Goal: Information Seeking & Learning: Understand process/instructions

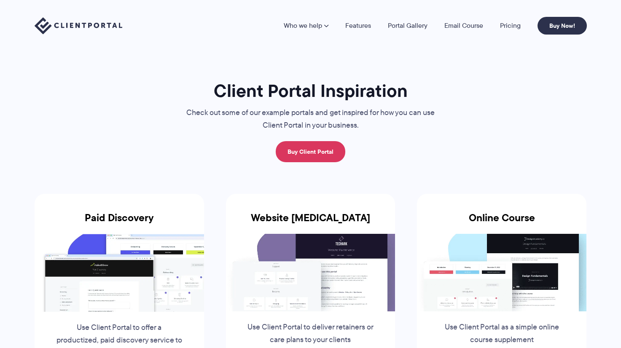
click at [315, 144] on link "Buy Client Portal" at bounding box center [311, 151] width 70 height 21
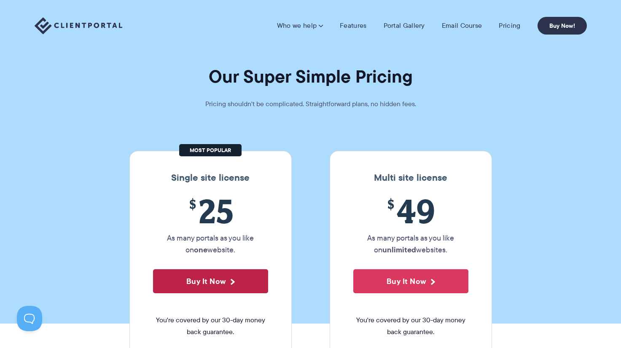
click at [212, 284] on button "Buy It Now" at bounding box center [210, 282] width 115 height 24
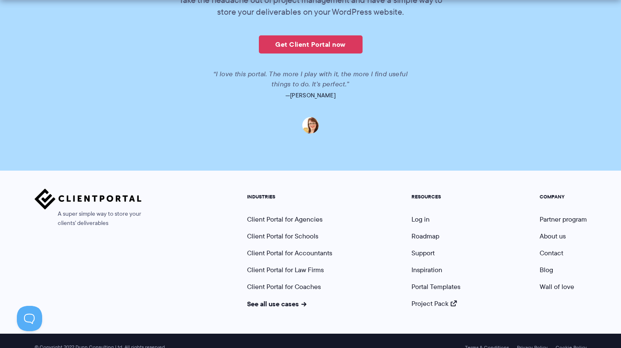
scroll to position [2097, 0]
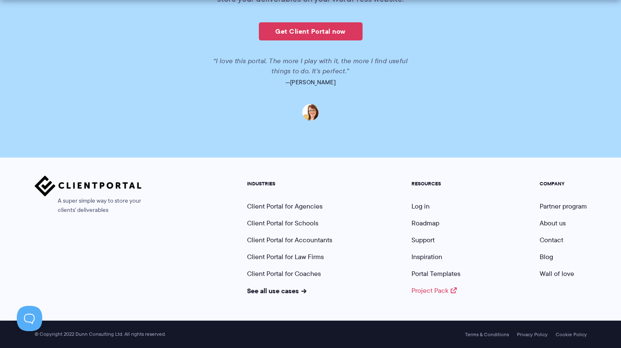
click at [438, 289] on link "Project Pack" at bounding box center [435, 291] width 46 height 10
click at [434, 272] on link "Portal Templates" at bounding box center [436, 274] width 49 height 10
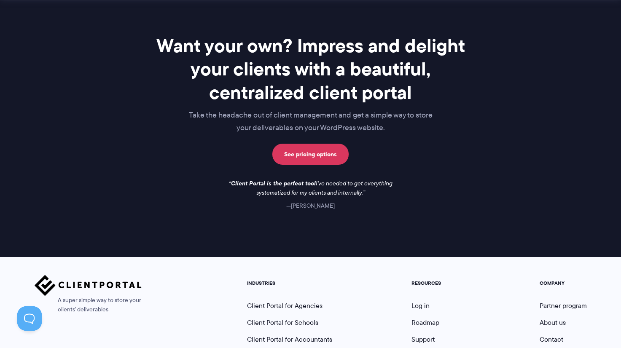
scroll to position [767, 0]
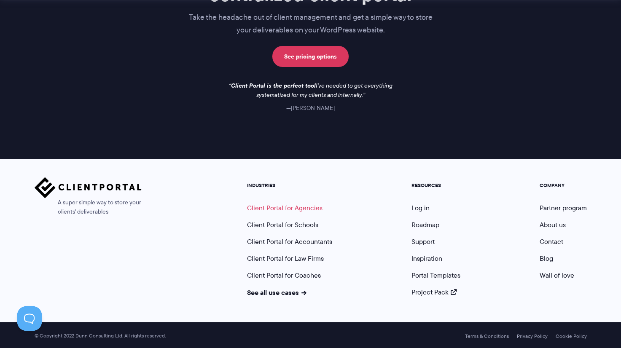
click at [274, 206] on link "Client Portal for Agencies" at bounding box center [285, 208] width 76 height 10
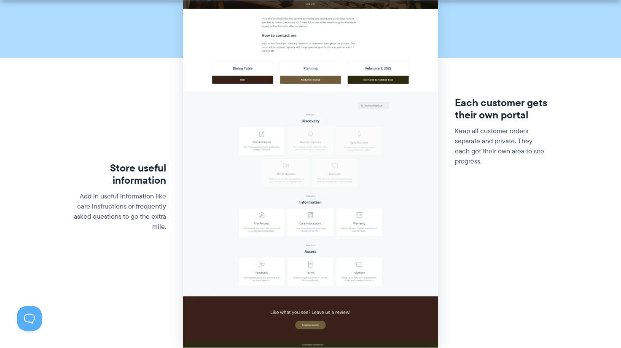
scroll to position [471, 0]
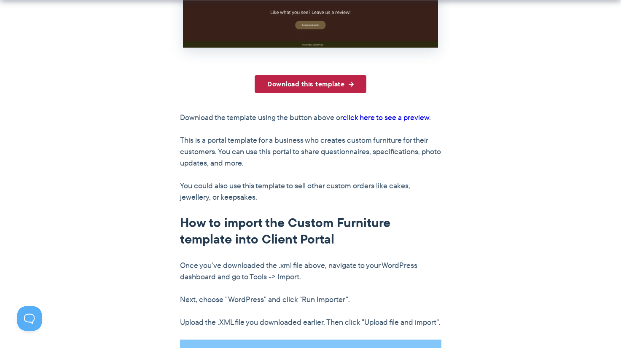
click at [306, 83] on link "Download this template" at bounding box center [311, 84] width 112 height 18
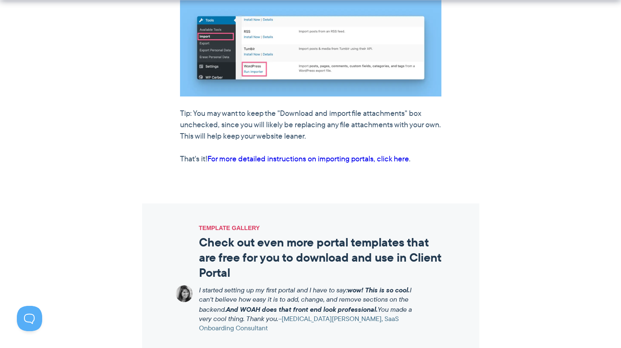
scroll to position [813, 0]
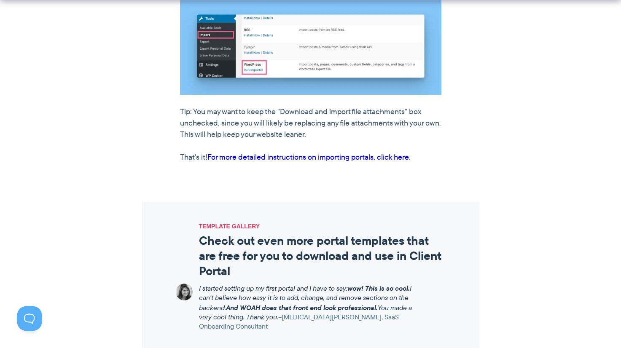
click at [362, 163] on link "For more detailed instructions on importing portals, click here" at bounding box center [309, 157] width 202 height 11
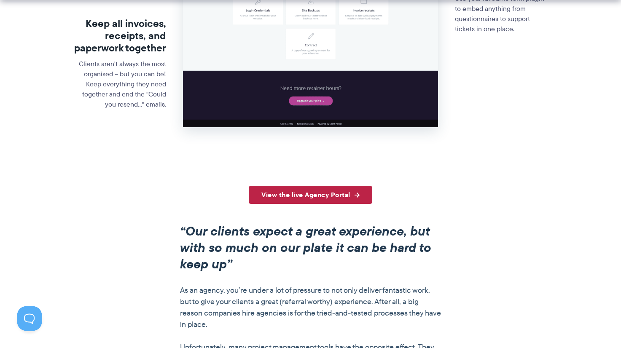
click at [277, 198] on link "View the live Agency Portal" at bounding box center [311, 195] width 124 height 18
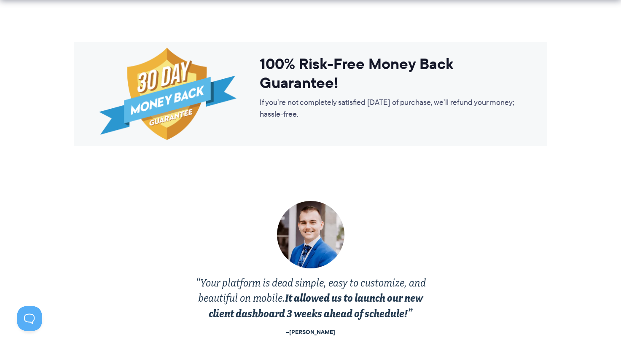
scroll to position [1983, 0]
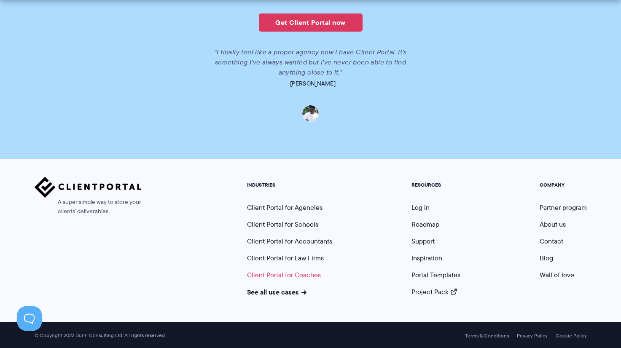
click at [304, 275] on link "Client Portal for Coaches" at bounding box center [284, 275] width 74 height 10
click at [273, 292] on link "See all use cases" at bounding box center [277, 292] width 60 height 10
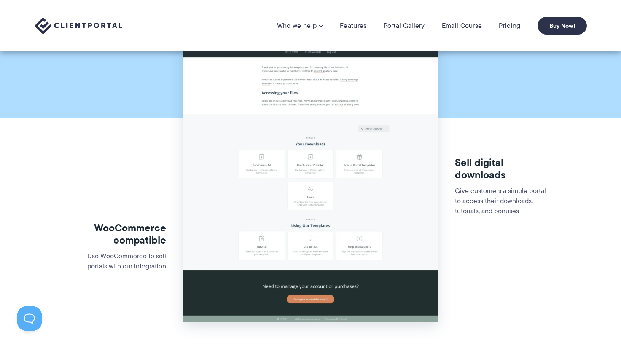
scroll to position [111, 0]
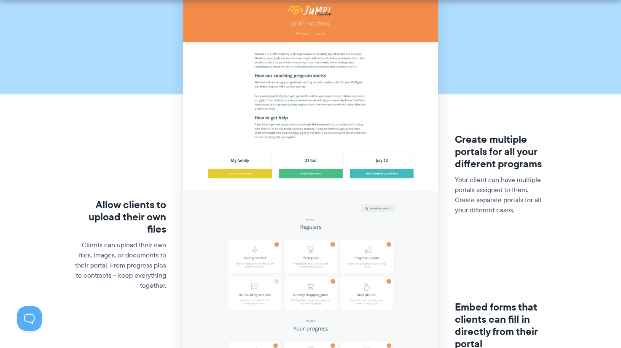
scroll to position [147, 0]
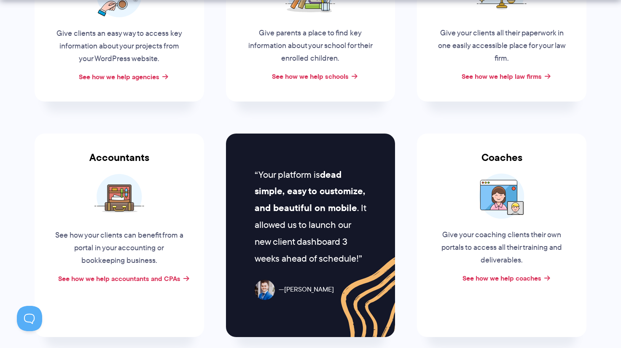
scroll to position [266, 0]
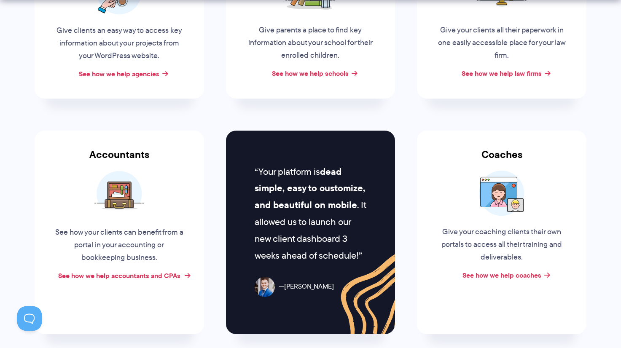
click at [136, 278] on link "See how we help accountants and CPAs" at bounding box center [119, 276] width 122 height 10
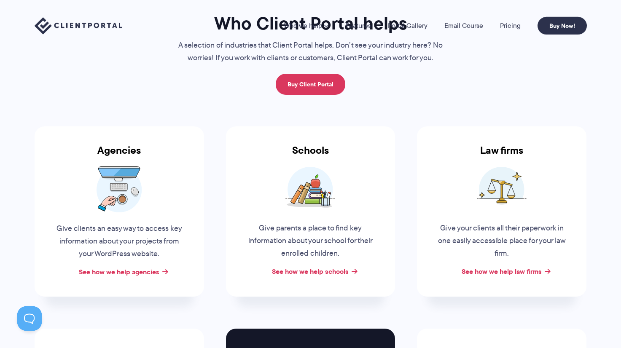
scroll to position [114, 0]
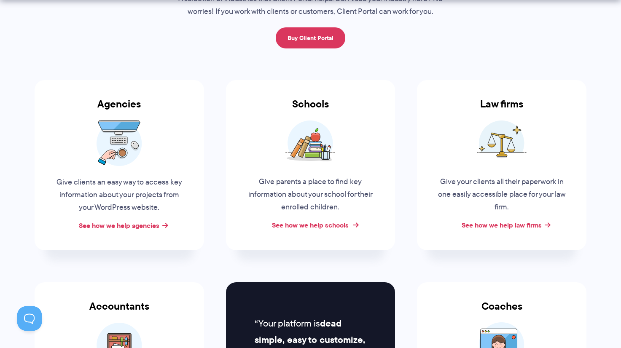
click at [297, 224] on link "See how we help schools" at bounding box center [310, 225] width 77 height 10
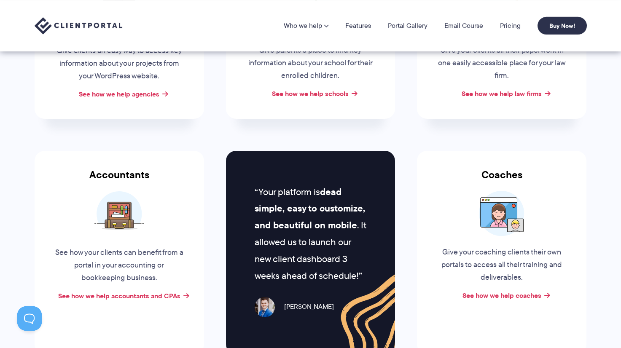
scroll to position [94, 0]
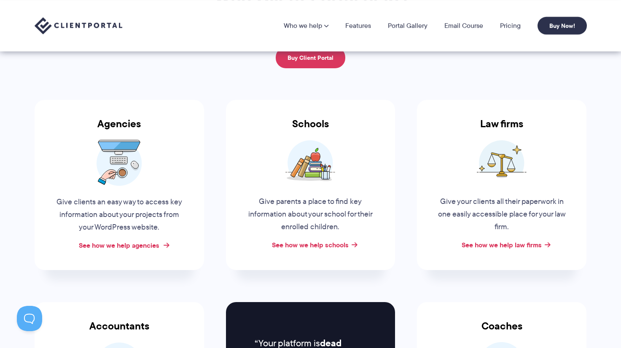
click at [122, 242] on link "See how we help agencies" at bounding box center [119, 245] width 81 height 10
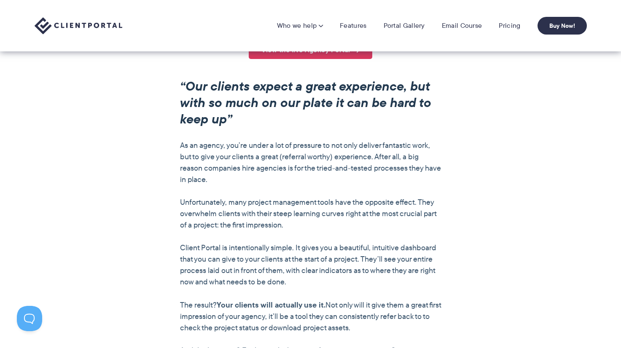
scroll to position [77, 0]
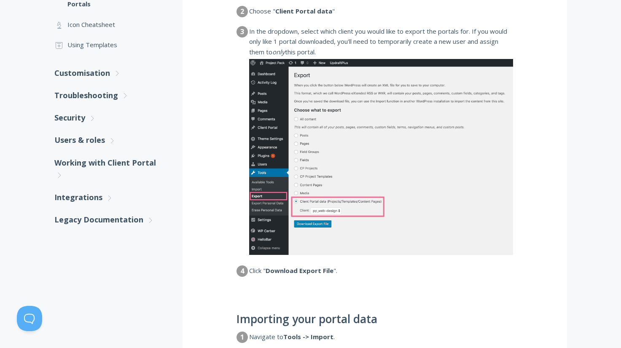
scroll to position [162, 0]
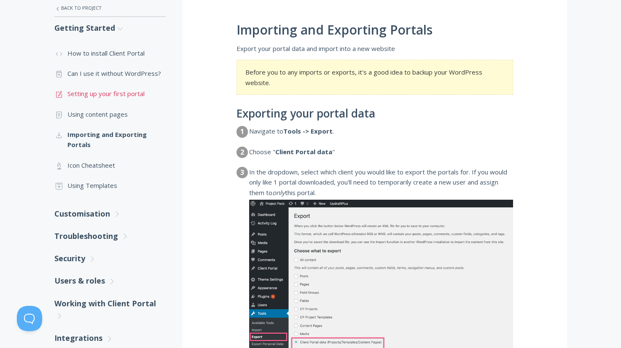
click at [139, 93] on link ".st0{fill:none;stroke:#000000;stroke-width:2;stroke-miterlimit:10;} 1. General …" at bounding box center [109, 94] width 111 height 20
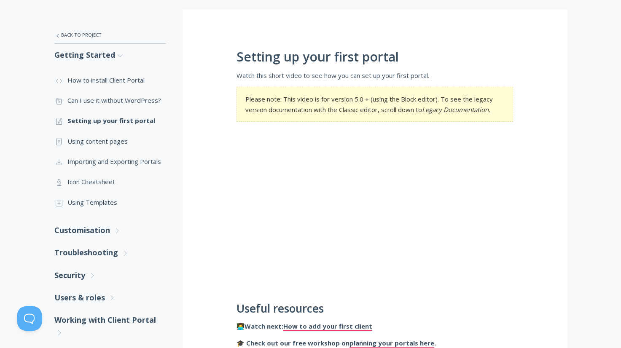
scroll to position [160, 0]
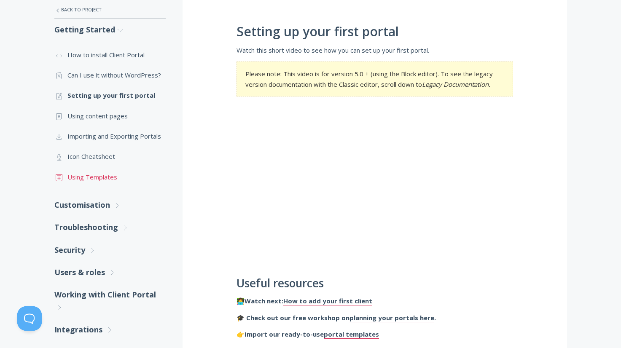
click at [100, 173] on link ".st0{fill:none;stroke:#000000;stroke-width:2;stroke-miterlimit:10;} Untitled-18…" at bounding box center [109, 177] width 111 height 20
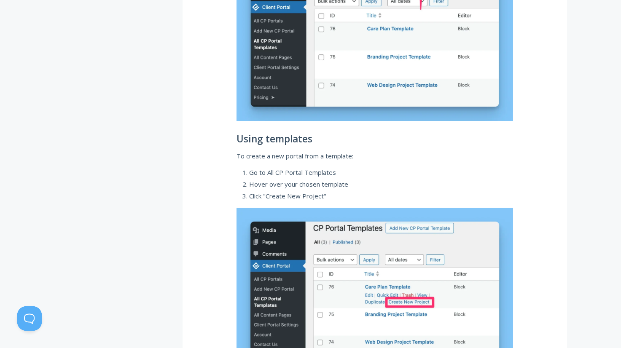
scroll to position [1028, 0]
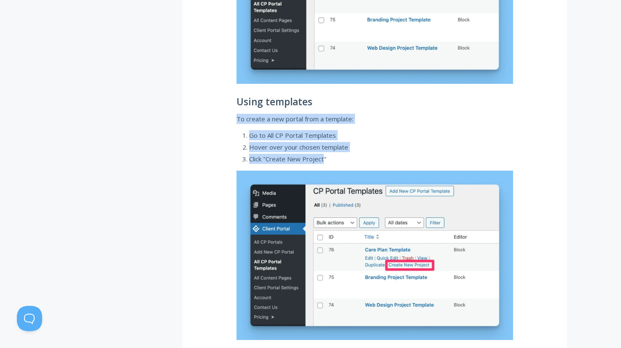
drag, startPoint x: 235, startPoint y: 118, endPoint x: 323, endPoint y: 162, distance: 98.3
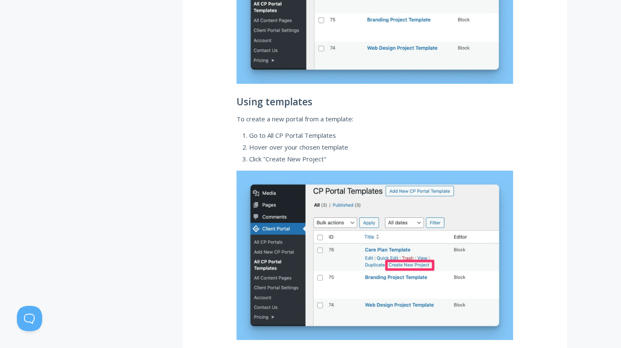
click at [325, 161] on li "Click "Create New Project"" at bounding box center [381, 159] width 264 height 10
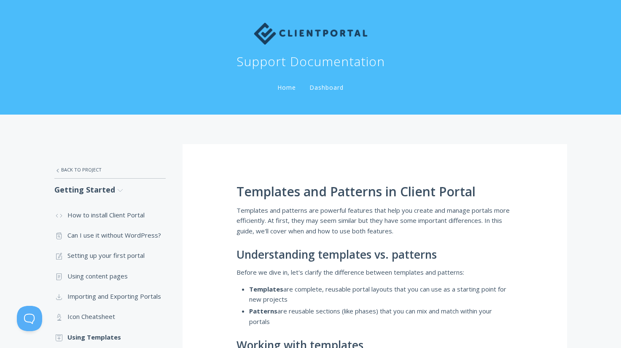
scroll to position [159, 0]
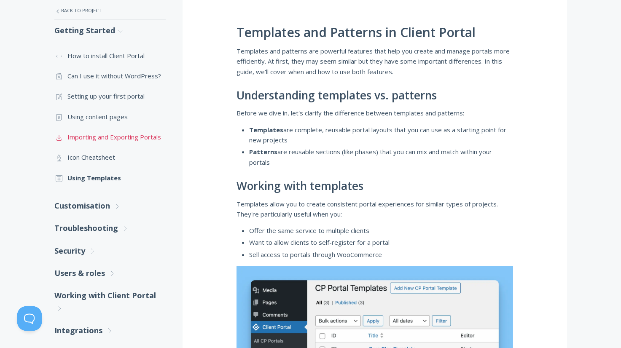
click at [157, 138] on link ".st0{fill:none;stroke:#000000;stroke-width:2;stroke-miterlimit:10;} Untitled-15…" at bounding box center [109, 137] width 111 height 20
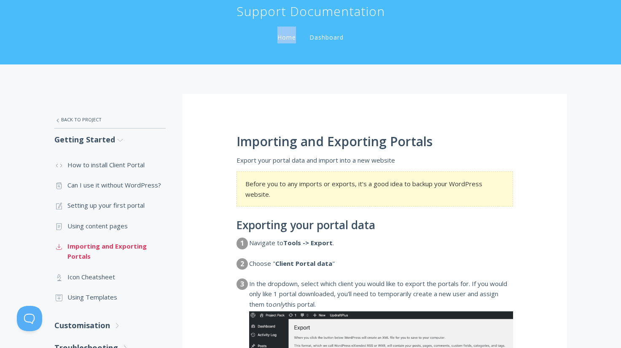
scroll to position [52, 0]
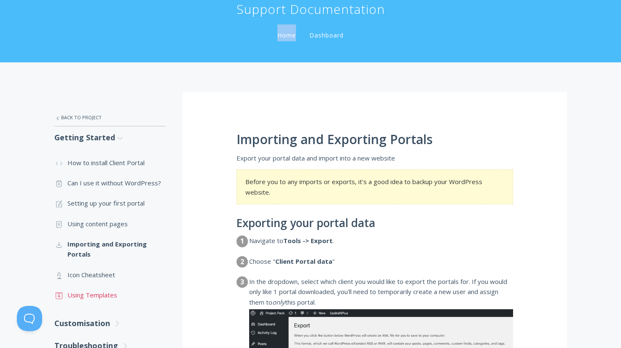
click at [81, 294] on link ".st0{fill:none;stroke:#000000;stroke-width:2;stroke-miterlimit:10;} Untitled-18…" at bounding box center [109, 295] width 111 height 20
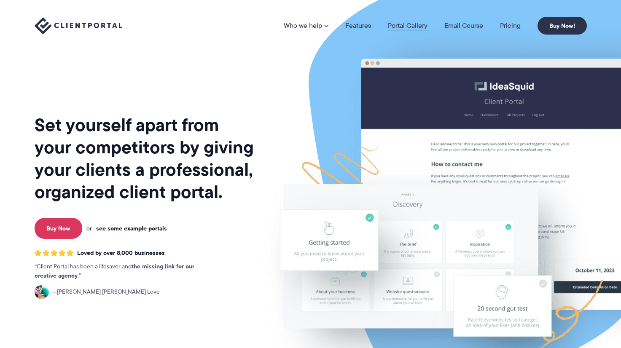
click at [397, 25] on link "Portal Gallery" at bounding box center [408, 25] width 40 height 7
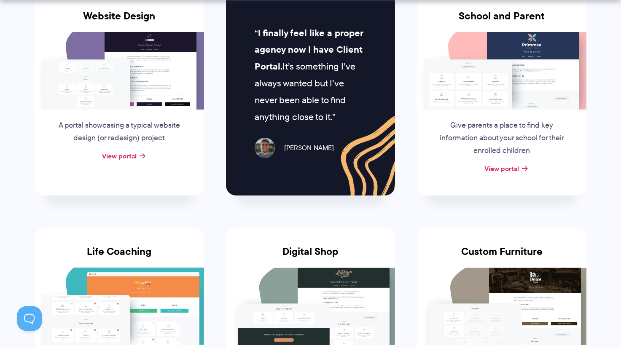
scroll to position [615, 0]
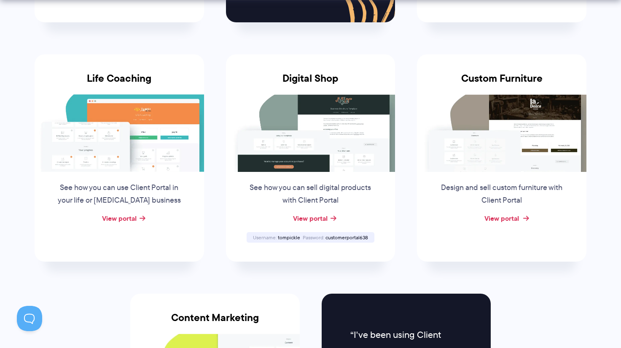
click at [495, 214] on link "View portal" at bounding box center [502, 218] width 35 height 10
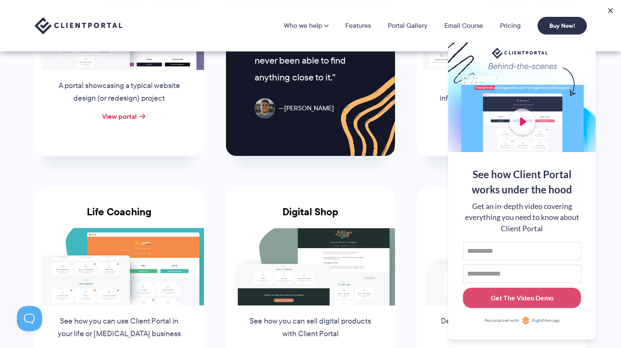
scroll to position [464, 0]
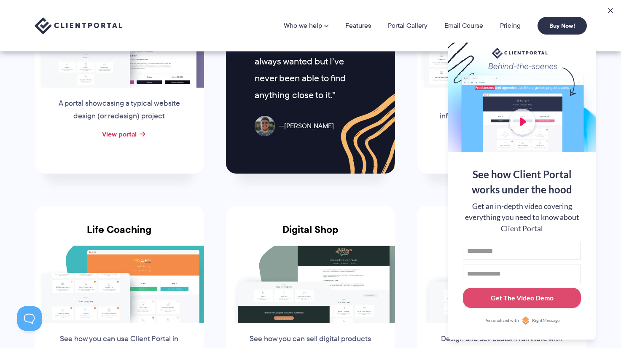
click at [611, 272] on section "Client Portal Inspiration Check out some of our example portals and get inspire…" at bounding box center [310, 114] width 621 height 1157
click at [612, 11] on button at bounding box center [611, 10] width 10 height 10
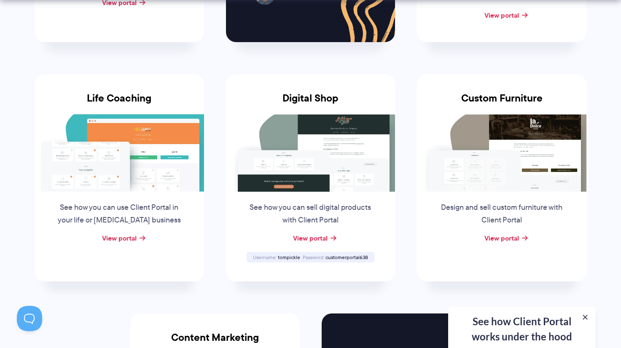
scroll to position [714, 0]
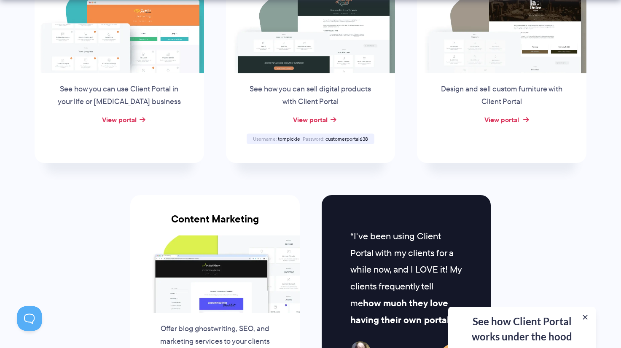
click at [503, 119] on link "View portal" at bounding box center [502, 120] width 35 height 10
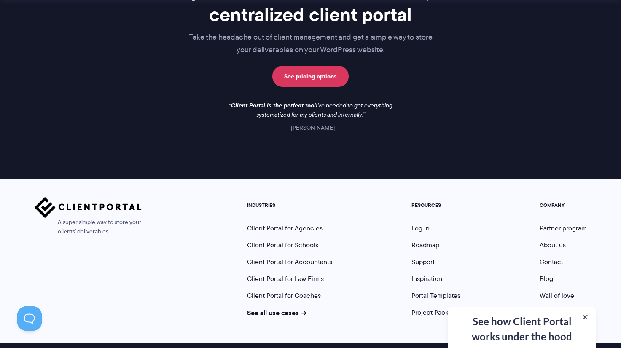
scroll to position [1262, 0]
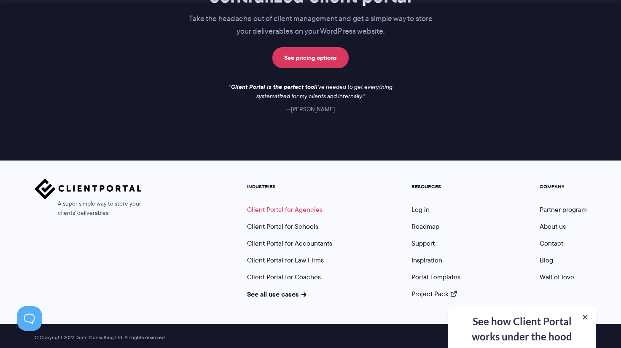
click at [290, 207] on link "Client Portal for Agencies" at bounding box center [285, 210] width 76 height 10
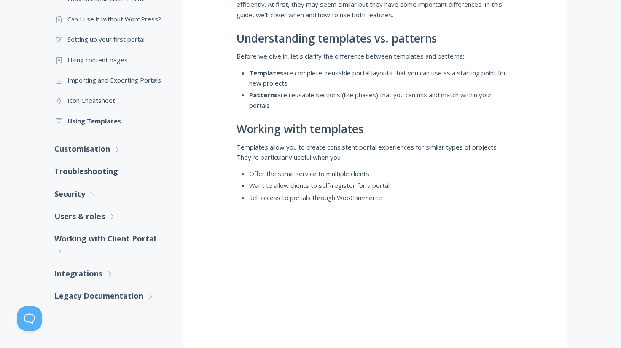
scroll to position [269, 0]
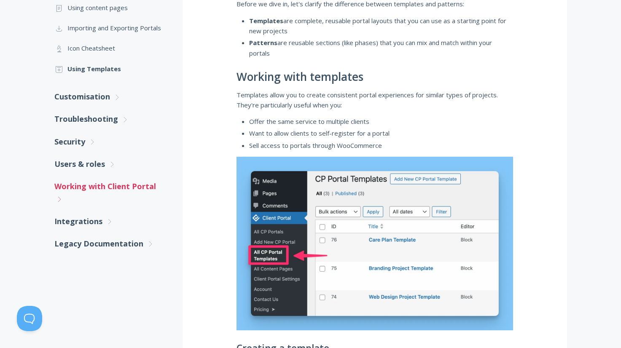
click at [76, 183] on link "Working with Client Portal .st0{fill:none;stroke:#000000;stroke-width:2;stroke-…" at bounding box center [109, 192] width 111 height 35
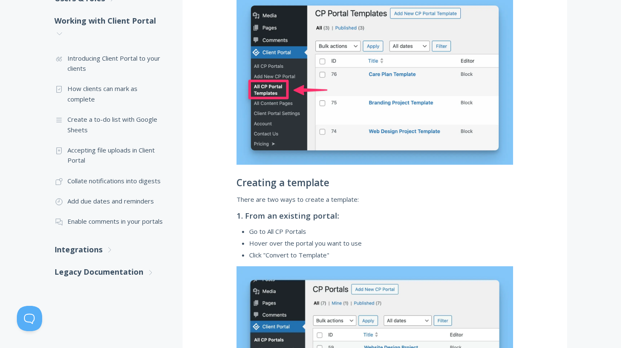
scroll to position [452, 0]
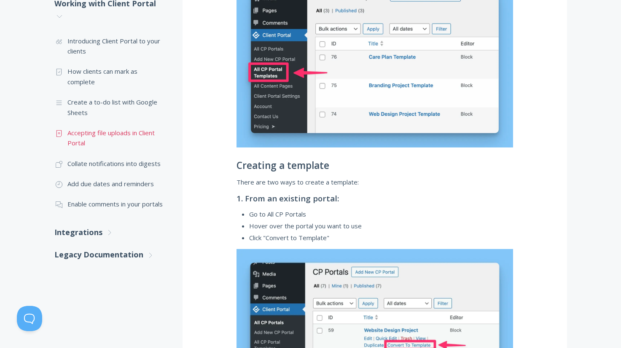
click at [73, 138] on link ".st0{fill:none;stroke:#000000;stroke-width:2;stroke-miterlimit:10;} Untitled-15…" at bounding box center [109, 138] width 111 height 31
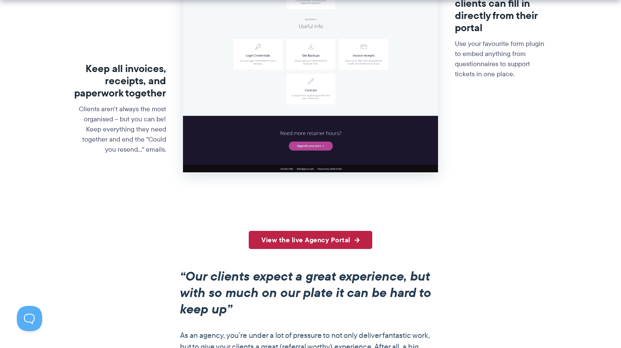
click at [295, 242] on link "View the live Agency Portal" at bounding box center [311, 240] width 124 height 18
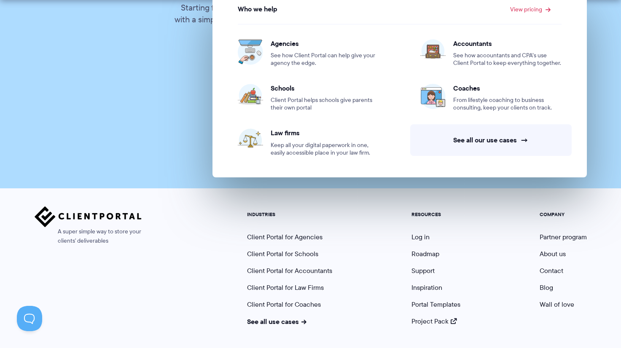
scroll to position [1983, 0]
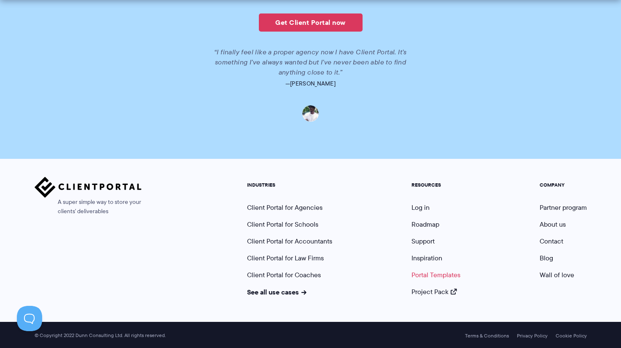
click at [427, 274] on link "Portal Templates" at bounding box center [436, 275] width 49 height 10
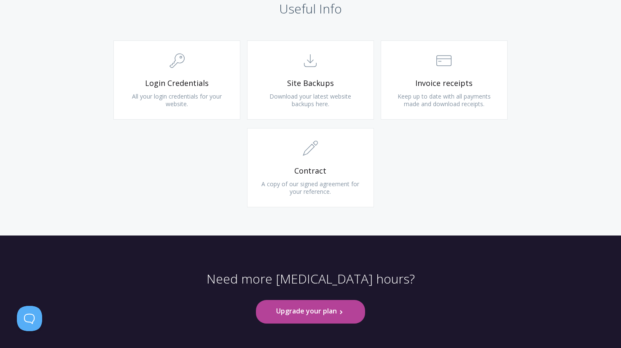
scroll to position [851, 0]
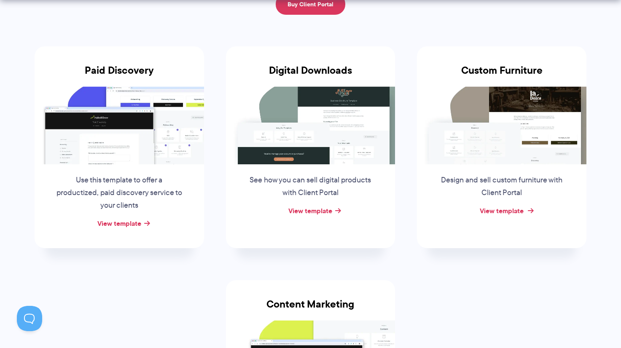
click at [486, 208] on link "View template" at bounding box center [502, 211] width 44 height 10
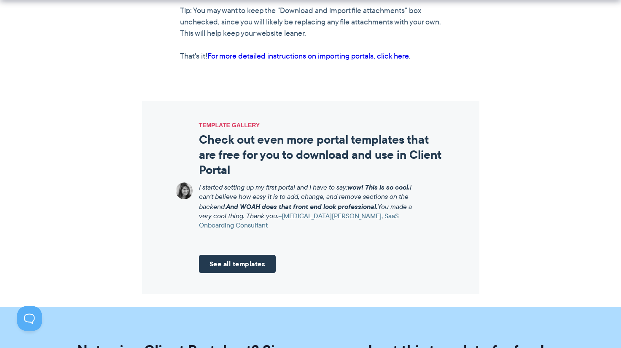
scroll to position [964, 0]
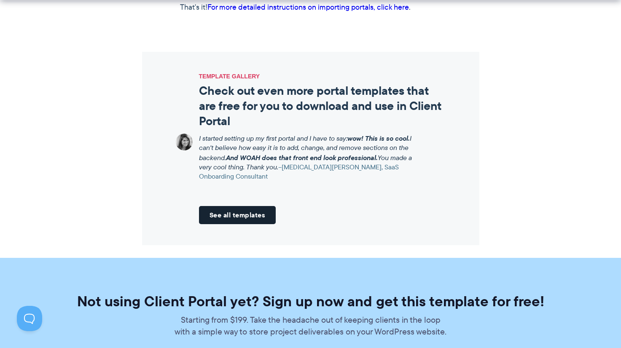
click at [248, 219] on link "See all templates" at bounding box center [237, 215] width 77 height 18
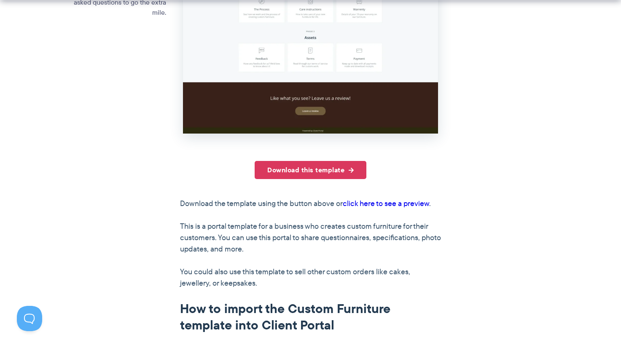
scroll to position [405, 0]
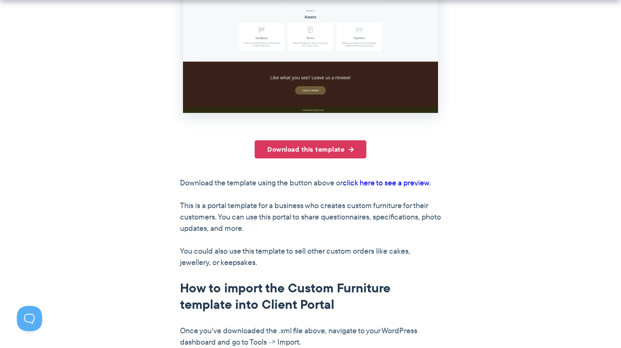
click at [368, 183] on link "click here to see a preview" at bounding box center [386, 183] width 86 height 11
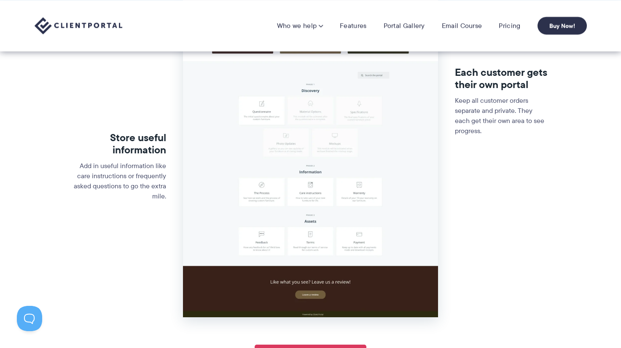
scroll to position [97, 0]
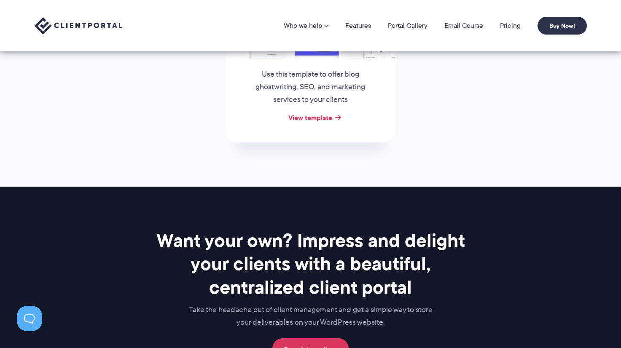
scroll to position [464, 0]
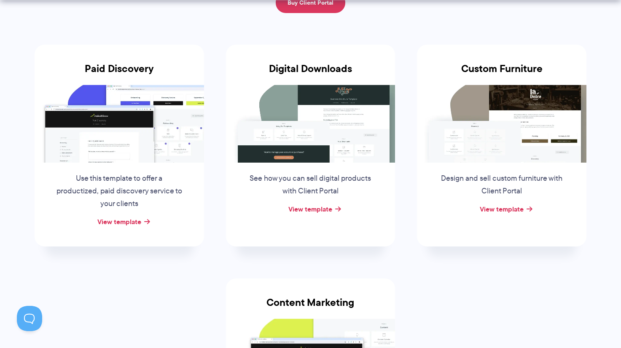
scroll to position [137, 0]
click at [308, 210] on link "View template" at bounding box center [311, 209] width 44 height 10
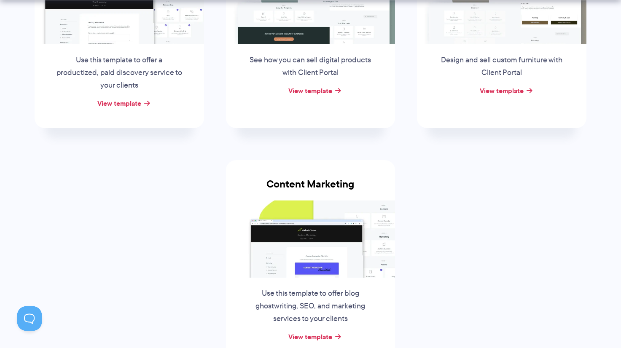
scroll to position [404, 0]
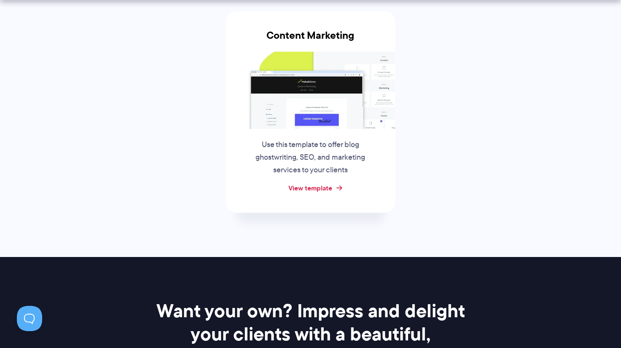
click at [309, 188] on link "View template" at bounding box center [311, 188] width 44 height 10
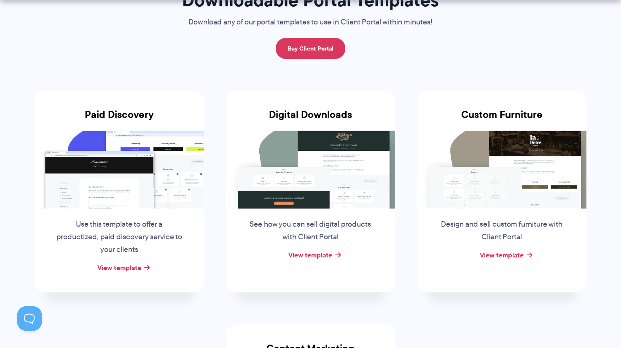
scroll to position [209, 0]
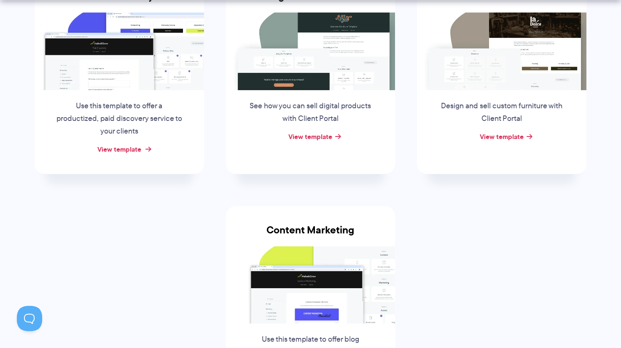
click at [104, 146] on link "View template" at bounding box center [119, 149] width 44 height 10
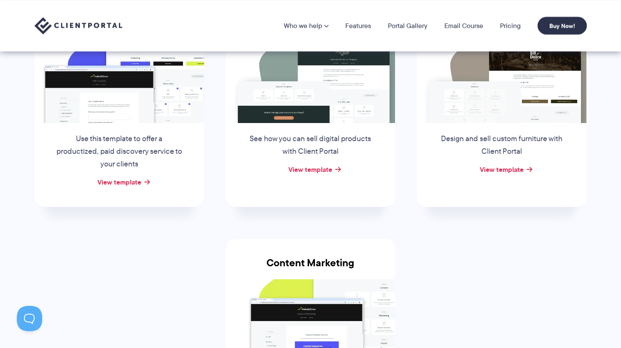
scroll to position [147, 0]
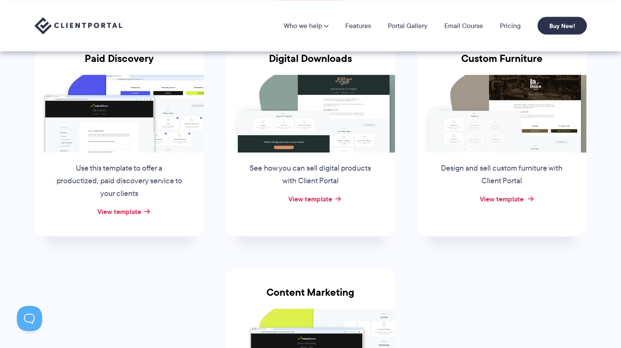
click at [502, 197] on link "View template" at bounding box center [502, 199] width 44 height 10
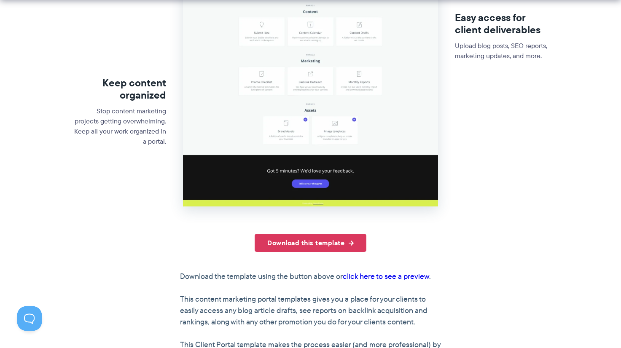
scroll to position [446, 0]
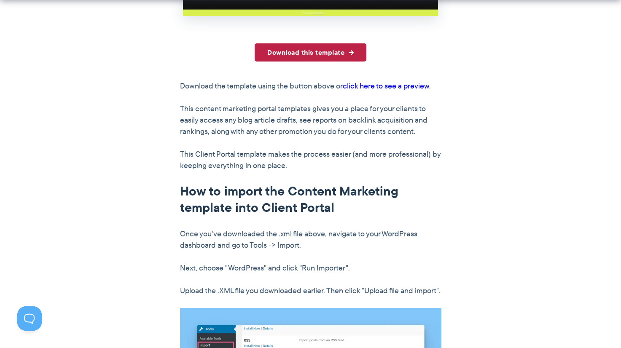
click at [283, 51] on link "Download this template" at bounding box center [311, 52] width 112 height 18
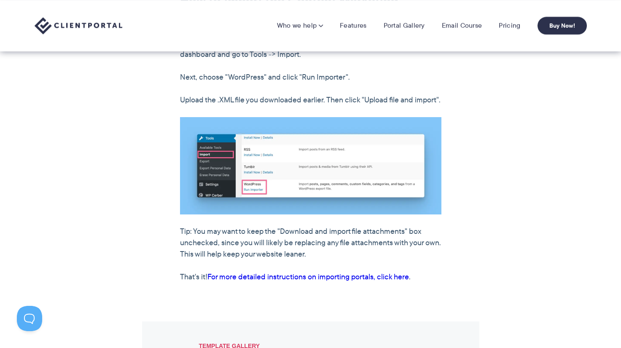
scroll to position [583, 0]
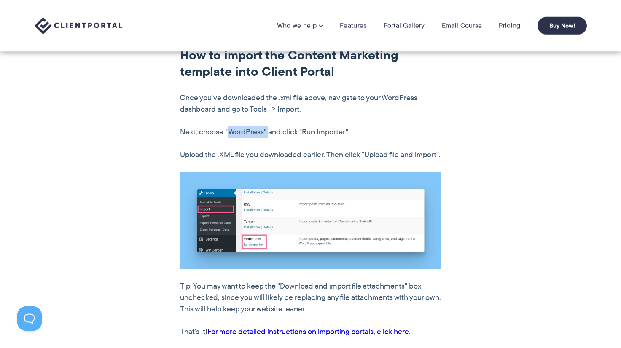
drag, startPoint x: 228, startPoint y: 132, endPoint x: 267, endPoint y: 135, distance: 38.6
click at [267, 135] on p "Next, choose "WordPress" and click "Run Importer"." at bounding box center [311, 132] width 262 height 11
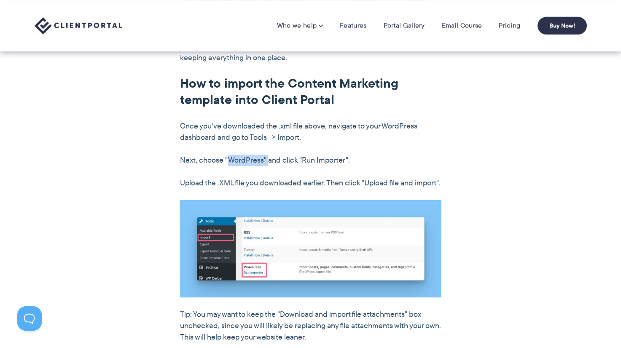
scroll to position [0, 0]
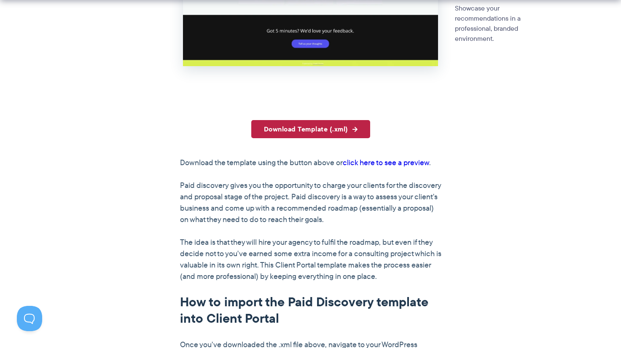
click at [271, 133] on link "Download Template (.xml)" at bounding box center [310, 129] width 119 height 18
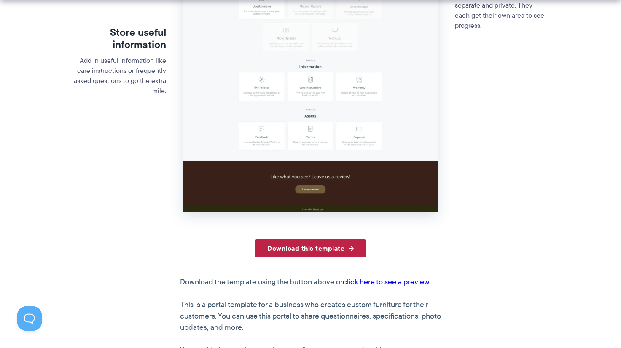
click at [358, 244] on link "Download this template" at bounding box center [311, 249] width 112 height 18
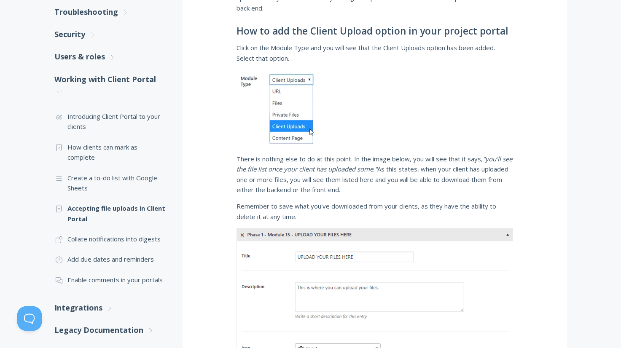
scroll to position [224, 0]
click at [104, 176] on link ".st0{fill:none;stroke:#000000;stroke-width:2;stroke-miterlimit:10;} Untitled-16…" at bounding box center [109, 182] width 111 height 31
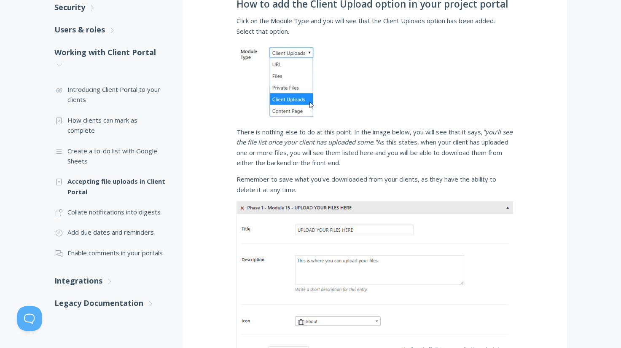
scroll to position [346, 0]
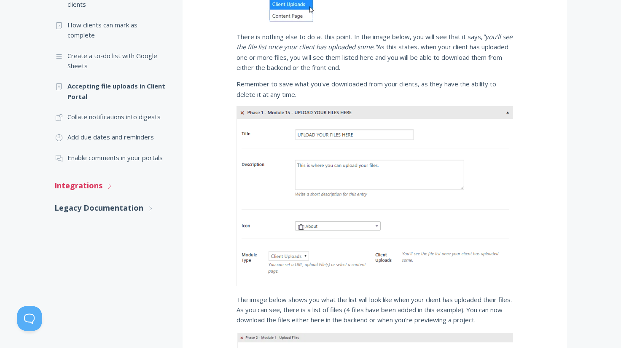
click at [101, 184] on link "Integrations .st0{fill:none;stroke:#000000;stroke-width:2;stroke-miterlimit:10;…" at bounding box center [109, 186] width 111 height 22
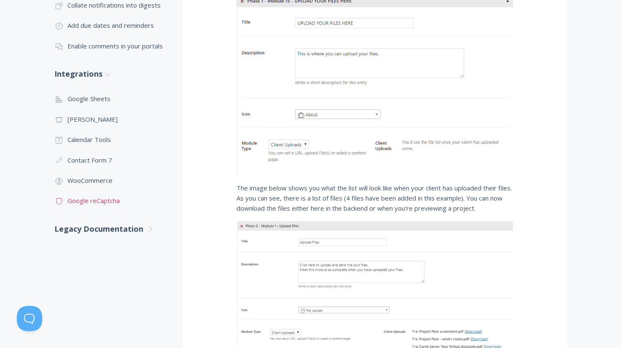
scroll to position [443, 0]
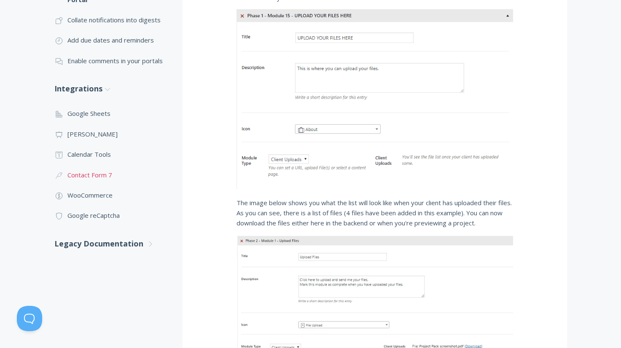
click at [93, 175] on link ".cls-1{fill:none;stroke:#000;stroke-miterlimit:10;stroke-width:2px;} 3. Communi…" at bounding box center [109, 175] width 111 height 20
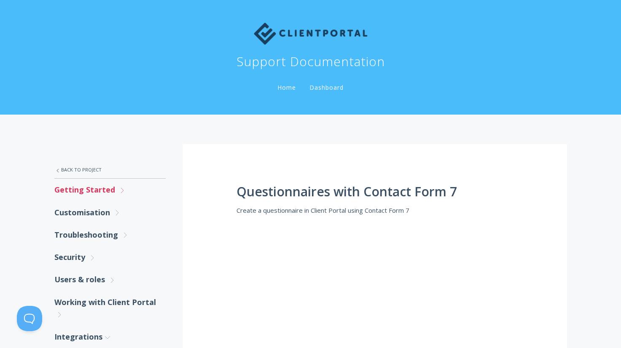
click at [78, 186] on link "Getting Started .st0{fill:none;stroke:#000000;stroke-width:2;stroke-miterlimit:…" at bounding box center [109, 190] width 111 height 22
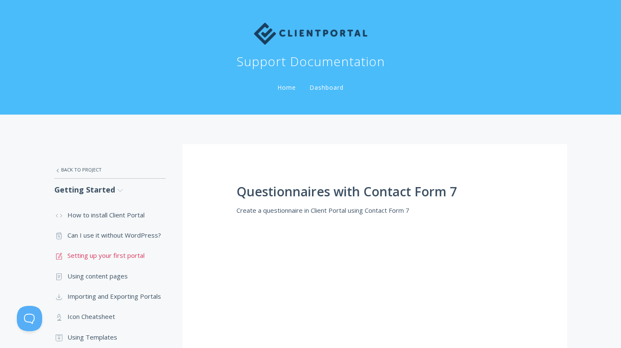
click at [97, 254] on link ".st0{fill:none;stroke:#000000;stroke-width:2;stroke-miterlimit:10;} 1. General …" at bounding box center [109, 256] width 111 height 20
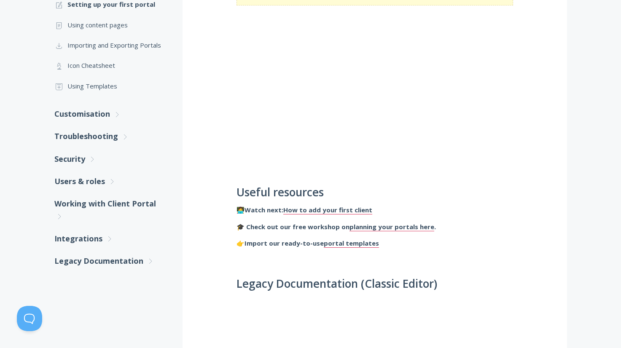
scroll to position [364, 0]
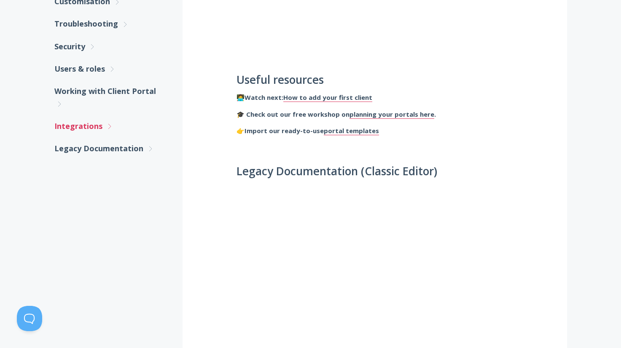
click at [94, 124] on link "Integrations .st0{fill:none;stroke:#000000;stroke-width:2;stroke-miterlimit:10;…" at bounding box center [109, 126] width 111 height 22
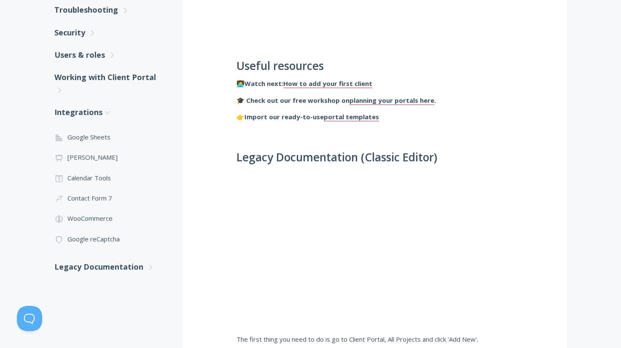
scroll to position [385, 0]
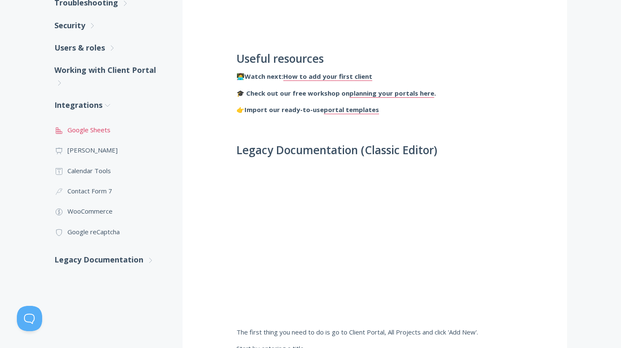
click at [75, 132] on link ".st0{fill:none;stroke:#000000;stroke-width:2;stroke-miterlimit:10;} 2. Design -…" at bounding box center [109, 130] width 111 height 20
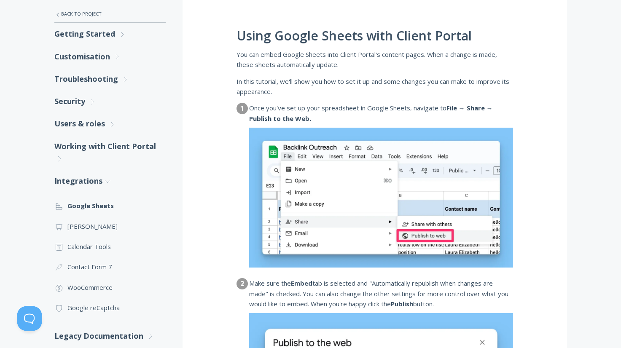
scroll to position [139, 0]
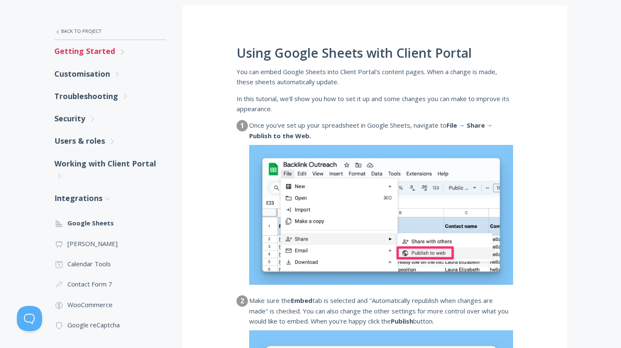
click at [80, 52] on link "Getting Started .st0{fill:none;stroke:#000000;stroke-width:2;stroke-miterlimit:…" at bounding box center [109, 51] width 111 height 22
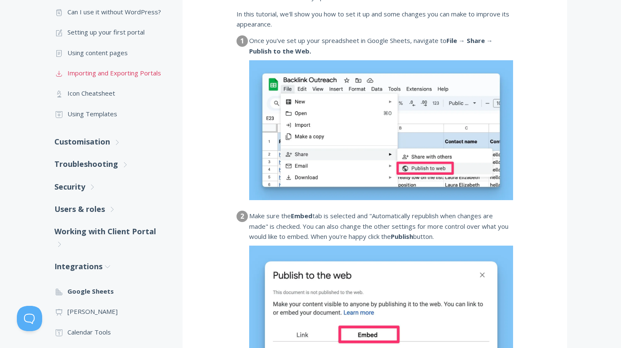
scroll to position [236, 0]
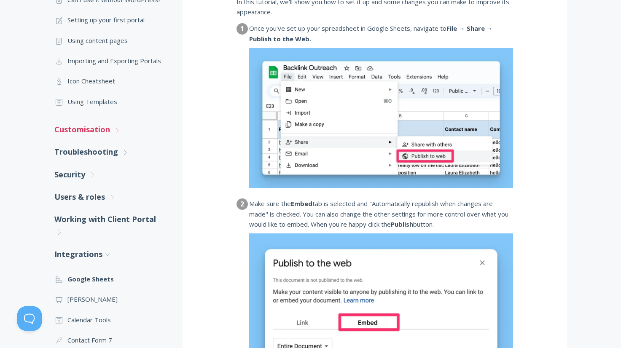
click at [91, 136] on link "Customisation .st0{fill:none;stroke:#000000;stroke-width:2;stroke-miterlimit:10…" at bounding box center [109, 130] width 111 height 22
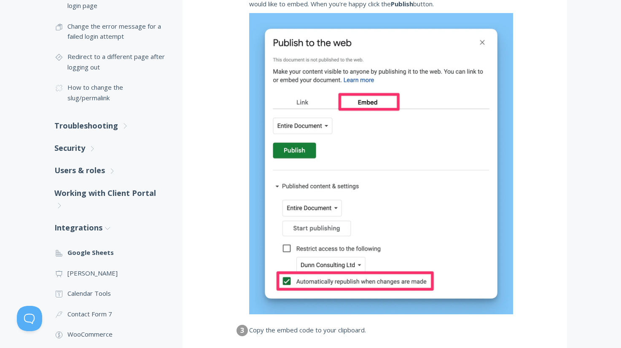
scroll to position [464, 0]
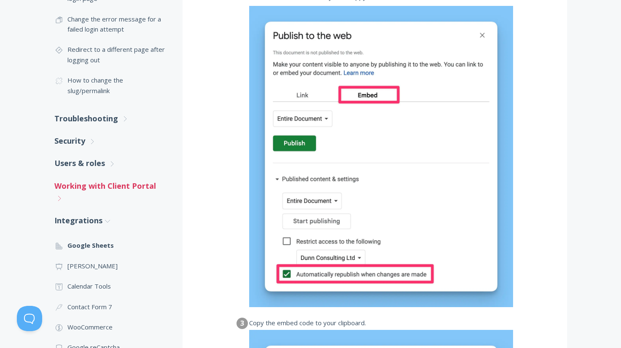
click at [88, 182] on link "Working with Client Portal .st0{fill:none;stroke:#000000;stroke-width:2;stroke-…" at bounding box center [109, 192] width 111 height 35
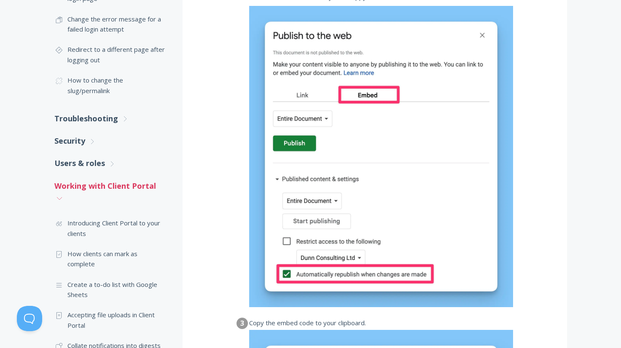
scroll to position [599, 0]
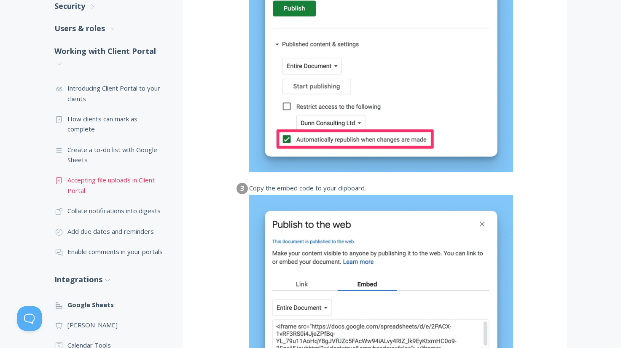
click at [96, 179] on link ".st0{fill:none;stroke:#000000;stroke-width:2;stroke-miterlimit:10;} Untitled-15…" at bounding box center [109, 185] width 111 height 31
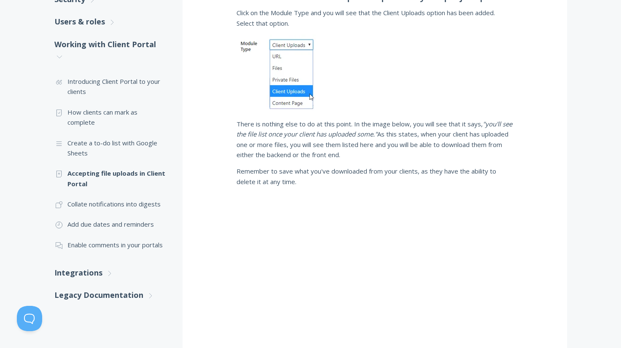
scroll to position [259, 0]
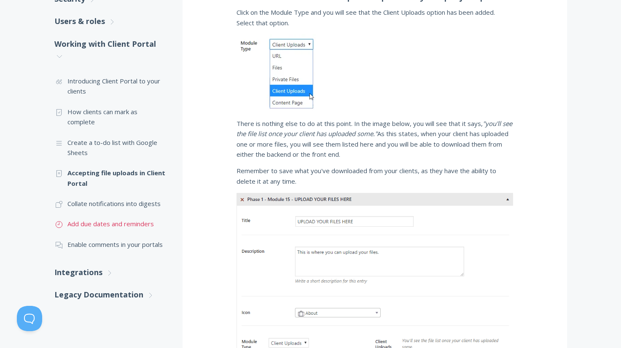
click at [111, 220] on link ".st0{fill:none;stroke:#000000;stroke-width:2;stroke-miterlimit:10;} Untitled-18…" at bounding box center [109, 224] width 111 height 20
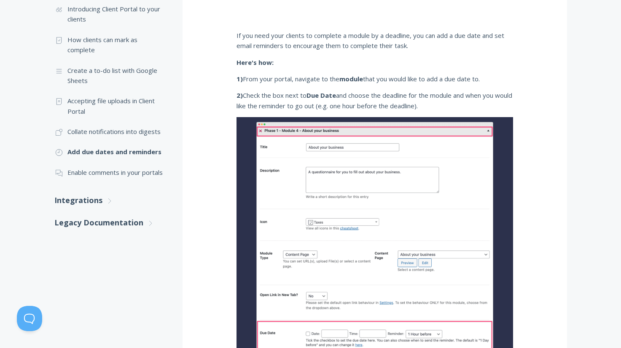
scroll to position [316, 0]
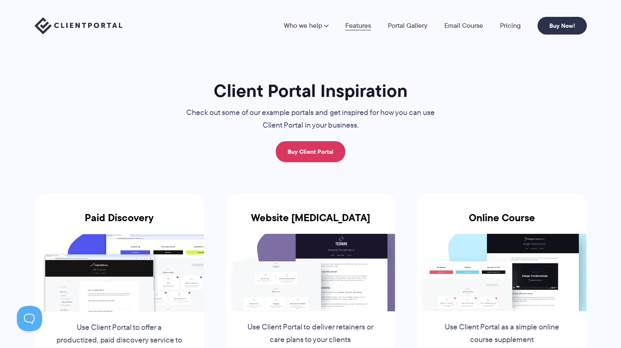
click at [359, 25] on link "Features" at bounding box center [359, 25] width 26 height 7
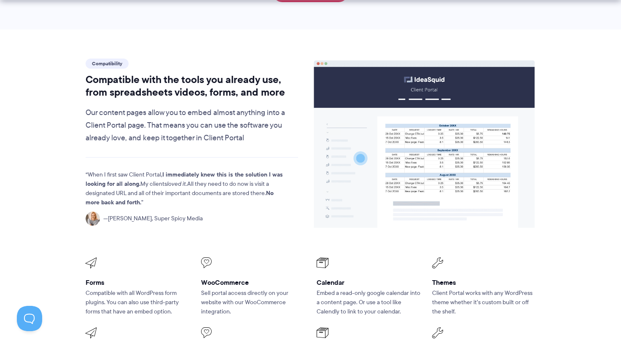
scroll to position [1084, 0]
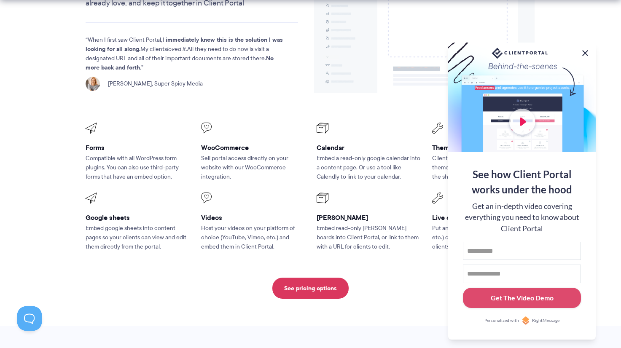
click at [584, 53] on button at bounding box center [585, 53] width 10 height 10
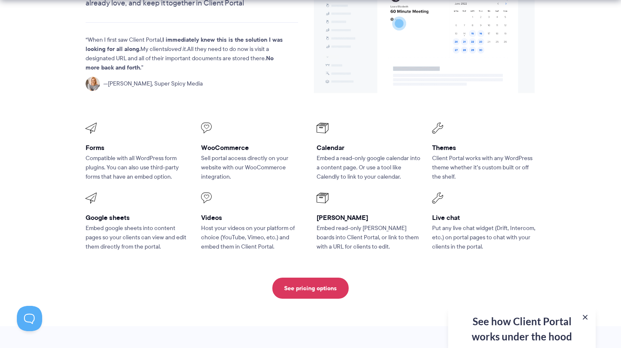
click at [325, 143] on h3 "Calendar" at bounding box center [369, 147] width 104 height 9
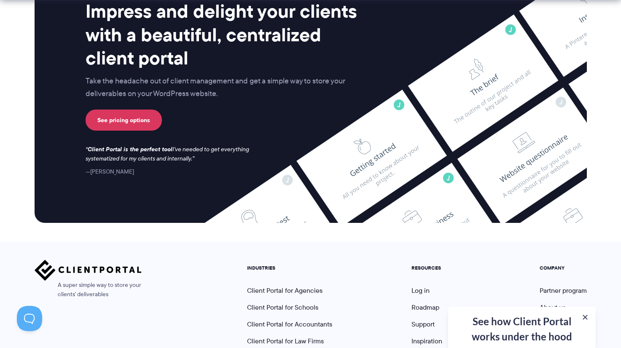
scroll to position [2257, 0]
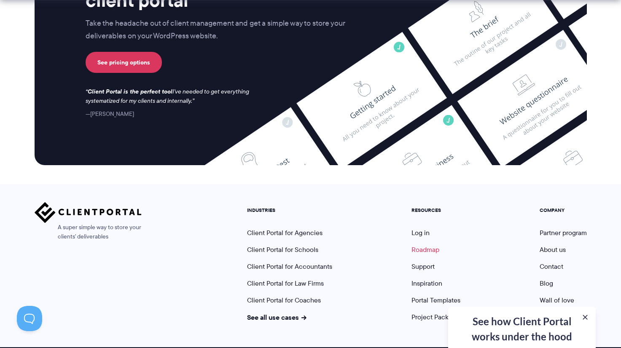
click at [419, 245] on link "Roadmap" at bounding box center [426, 250] width 28 height 10
click at [414, 262] on link "Support" at bounding box center [423, 267] width 23 height 10
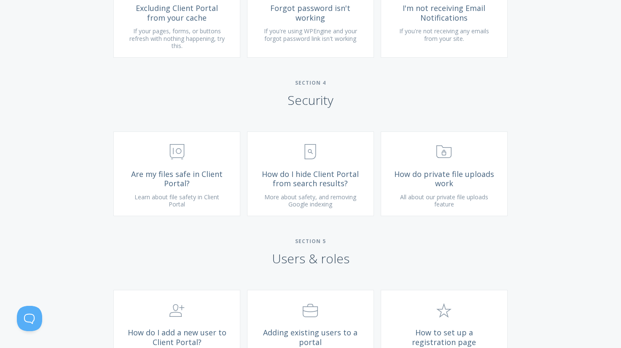
scroll to position [1075, 0]
click at [157, 216] on link ".st0{fill:none;stroke:#000000;stroke-width:2;stroke-miterlimit:10;} Financial A…" at bounding box center [176, 173] width 127 height 85
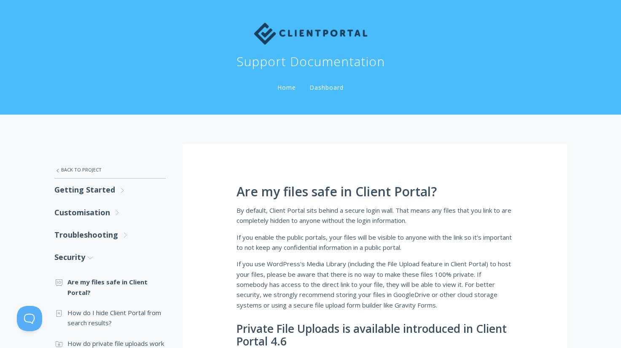
scroll to position [122, 0]
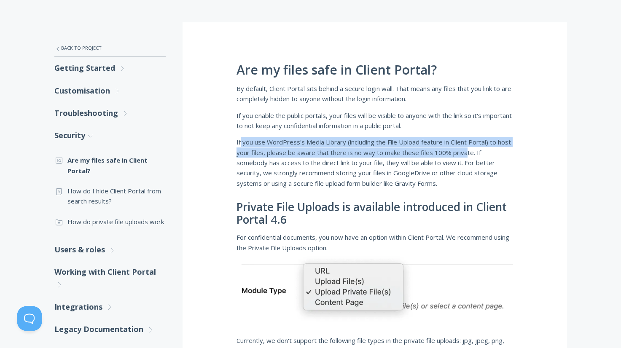
drag, startPoint x: 247, startPoint y: 144, endPoint x: 480, endPoint y: 155, distance: 233.1
click at [480, 155] on p "If you use WordPress's Media Library (including the File Upload feature in Clie…" at bounding box center [375, 162] width 277 height 51
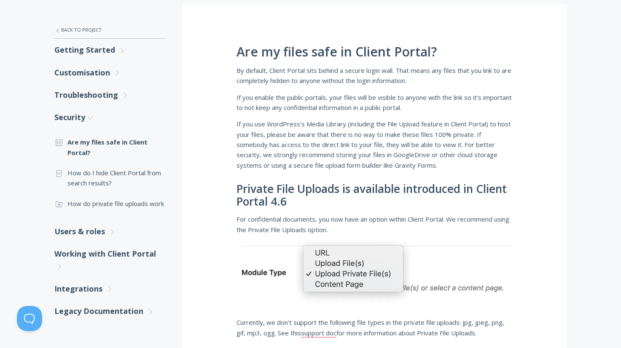
scroll to position [157, 0]
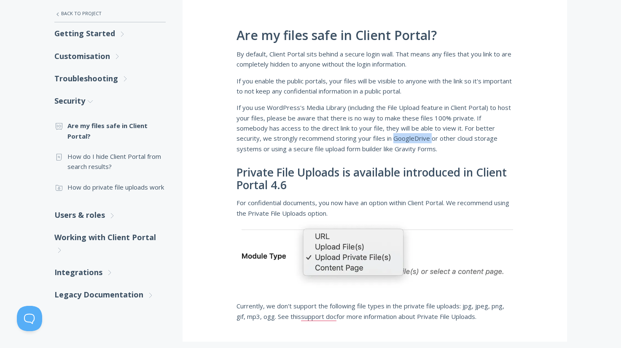
drag, startPoint x: 394, startPoint y: 139, endPoint x: 431, endPoint y: 141, distance: 37.2
click at [431, 141] on p "If you use WordPress's Media Library (including the File Upload feature in Clie…" at bounding box center [375, 128] width 277 height 51
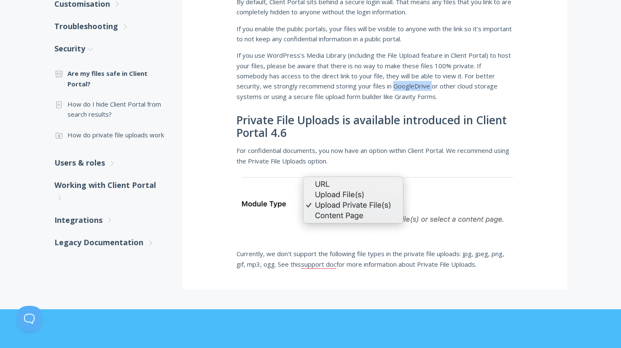
scroll to position [146, 0]
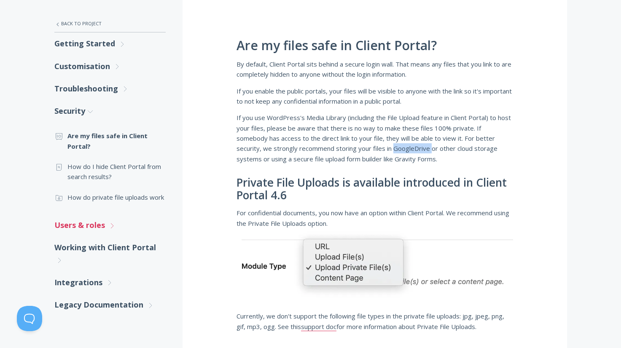
click at [105, 227] on link "Users & roles .st0{fill:none;stroke:#000000;stroke-width:2;stroke-miterlimit:10…" at bounding box center [109, 225] width 111 height 22
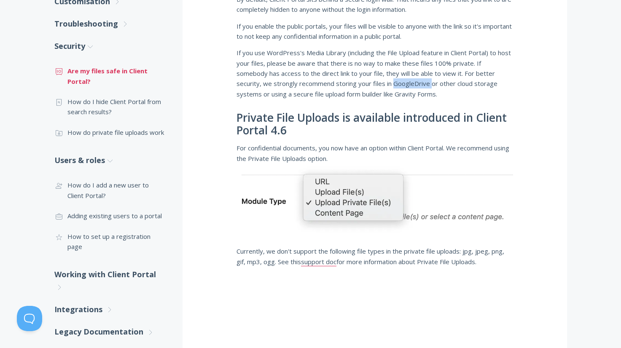
scroll to position [52, 0]
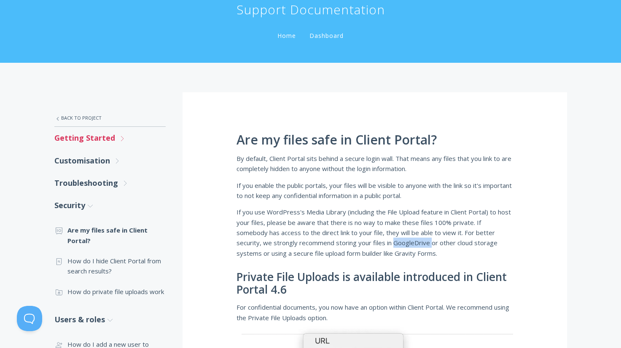
click at [79, 140] on link "Getting Started .st0{fill:none;stroke:#000000;stroke-width:2;stroke-miterlimit:…" at bounding box center [109, 138] width 111 height 22
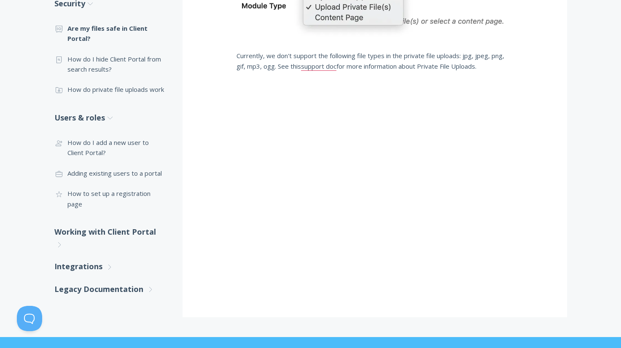
scroll to position [426, 0]
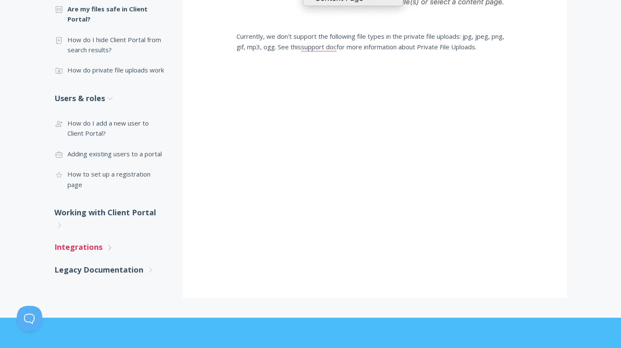
click at [84, 240] on link "Integrations .st0{fill:none;stroke:#000000;stroke-width:2;stroke-miterlimit:10;…" at bounding box center [109, 247] width 111 height 22
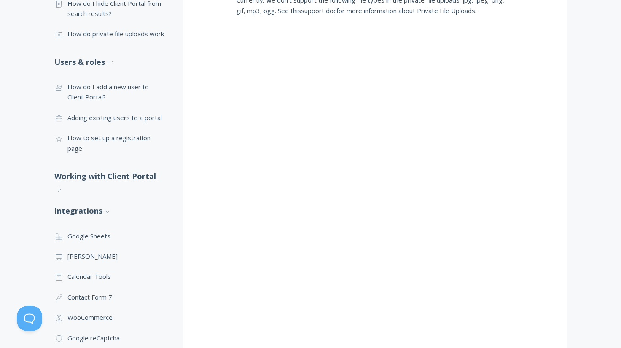
scroll to position [448, 0]
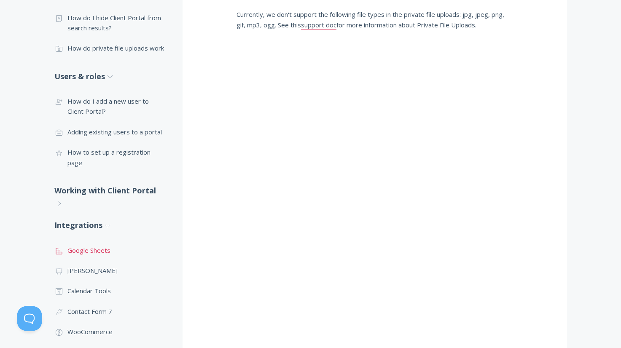
click at [69, 240] on link ".st0{fill:none;stroke:#000000;stroke-width:2;stroke-miterlimit:10;} 2. Design -…" at bounding box center [109, 250] width 111 height 20
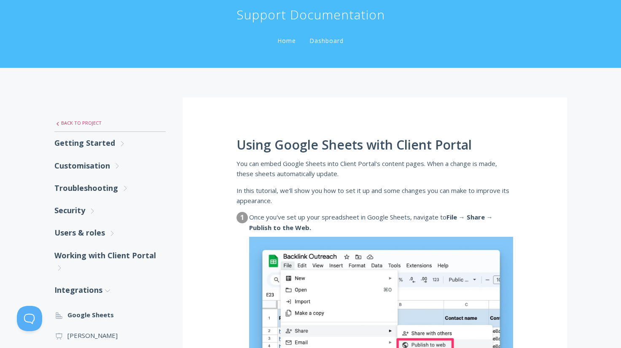
scroll to position [34, 0]
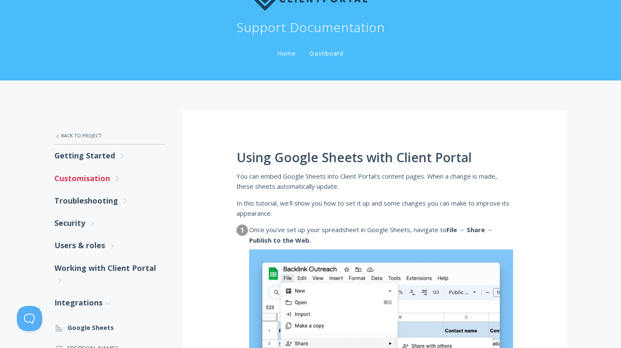
click at [92, 177] on link "Customisation .st0{fill:none;stroke:#000000;stroke-width:2;stroke-miterlimit:10…" at bounding box center [109, 178] width 111 height 22
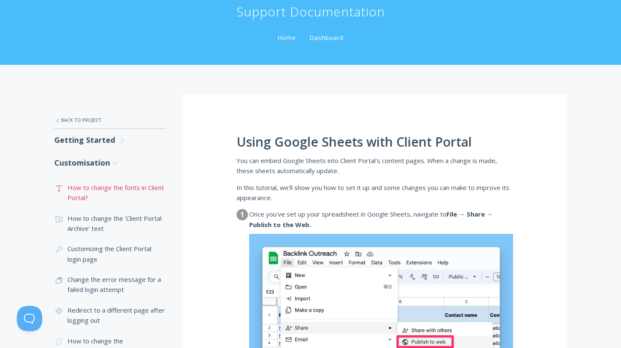
scroll to position [64, 0]
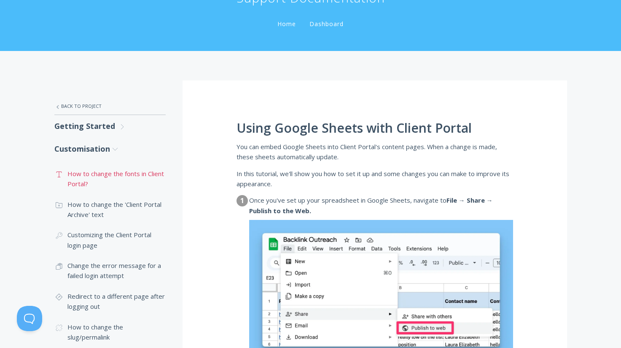
click at [103, 175] on link ".st0{fill:none;stroke:#000000;stroke-width:2;stroke-miterlimit:10;} Untitled-16…" at bounding box center [109, 179] width 111 height 31
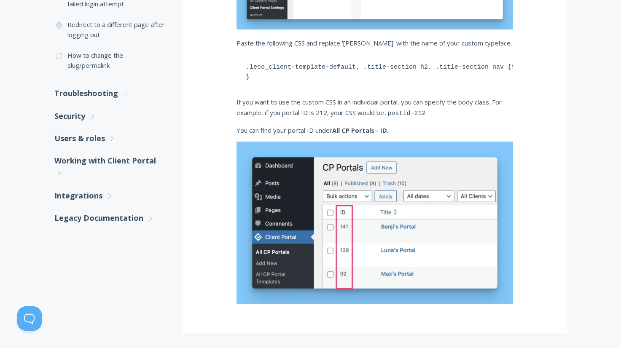
scroll to position [378, 0]
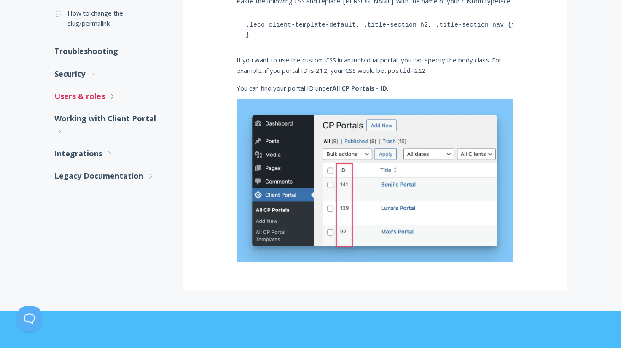
click at [76, 98] on link "Users & roles .st0{fill:none;stroke:#000000;stroke-width:2;stroke-miterlimit:10…" at bounding box center [109, 96] width 111 height 22
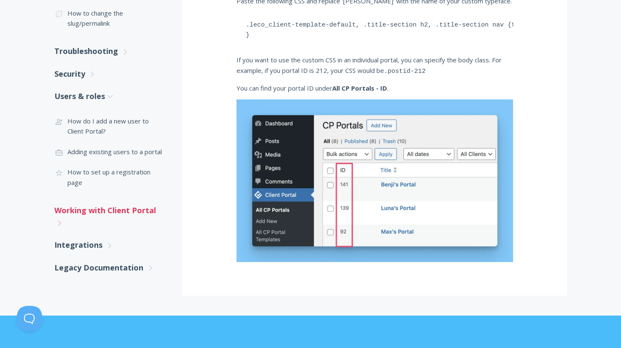
click at [80, 200] on link "Working with Client Portal .st0{fill:none;stroke:#000000;stroke-width:2;stroke-…" at bounding box center [109, 217] width 111 height 35
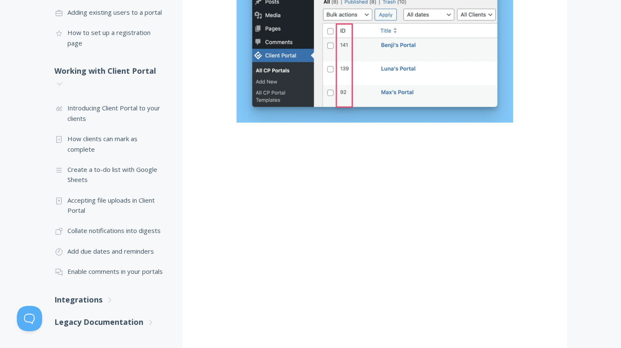
scroll to position [523, 0]
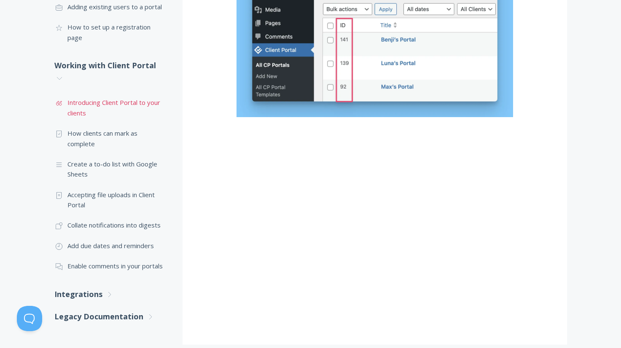
click at [84, 97] on link ".st0{fill:none;stroke:#000000;stroke-width:2;stroke-miterlimit:10;} Untitled-16…" at bounding box center [109, 107] width 111 height 31
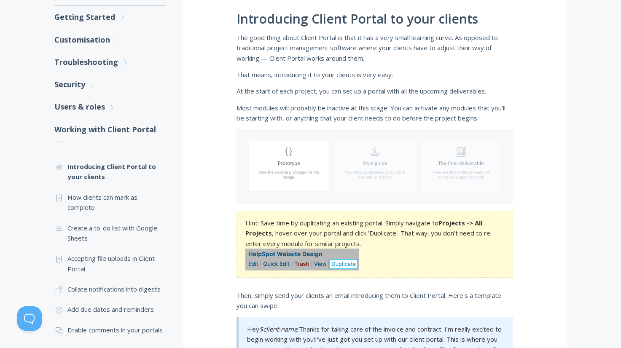
scroll to position [147, 0]
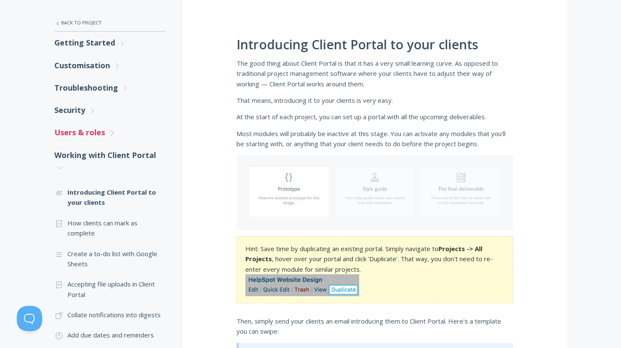
click at [86, 139] on link "Users & roles .st0{fill:none;stroke:#000000;stroke-width:2;stroke-miterlimit:10…" at bounding box center [109, 132] width 111 height 22
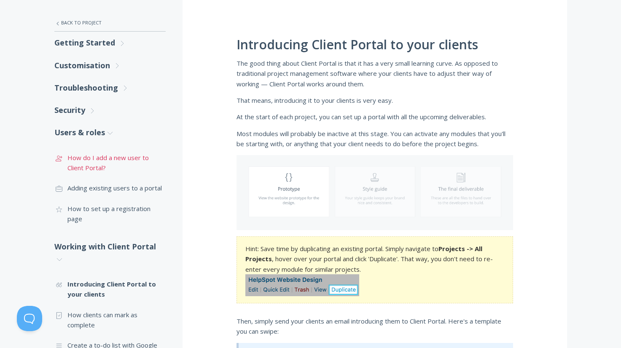
click at [89, 156] on link ".st0{fill:none;stroke:#000000;stroke-width:2;stroke-miterlimit:10;} 3. Communic…" at bounding box center [109, 163] width 111 height 31
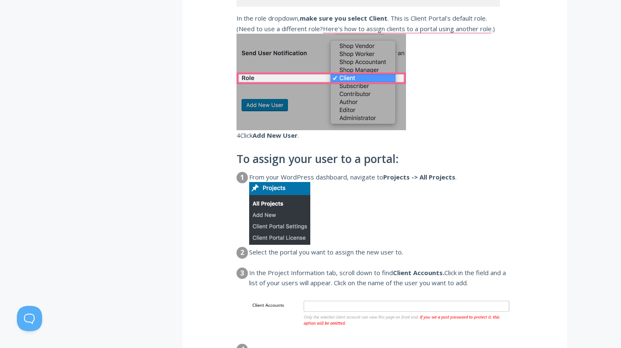
scroll to position [915, 0]
